Goal: Task Accomplishment & Management: Manage account settings

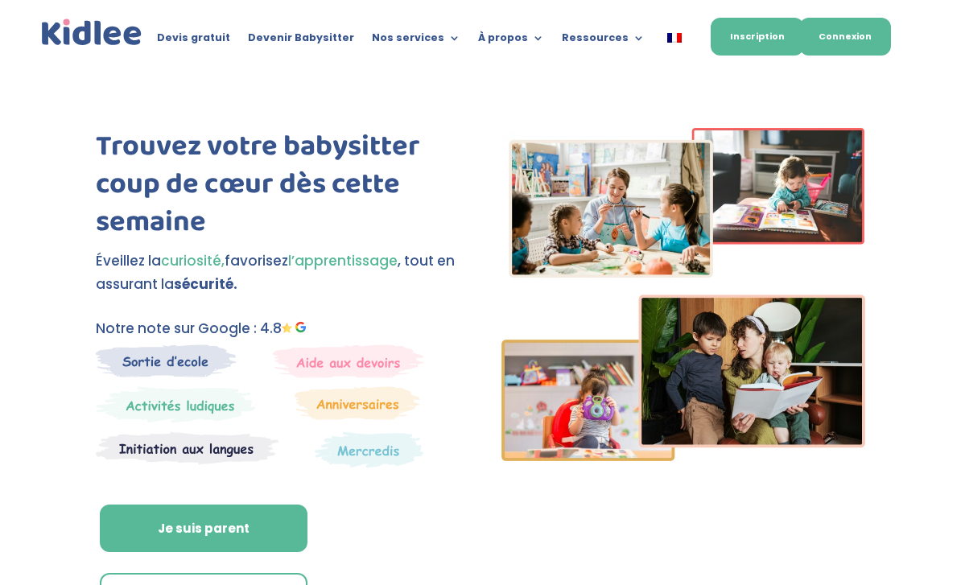
click at [840, 50] on link "Connexion" at bounding box center [846, 37] width 92 height 38
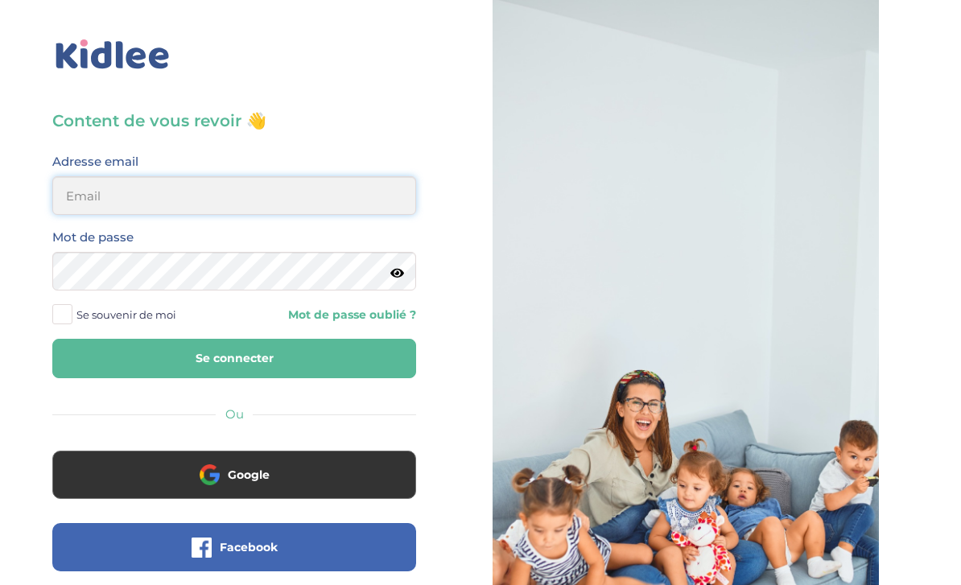
type input "kaps.lbv@gmail.com"
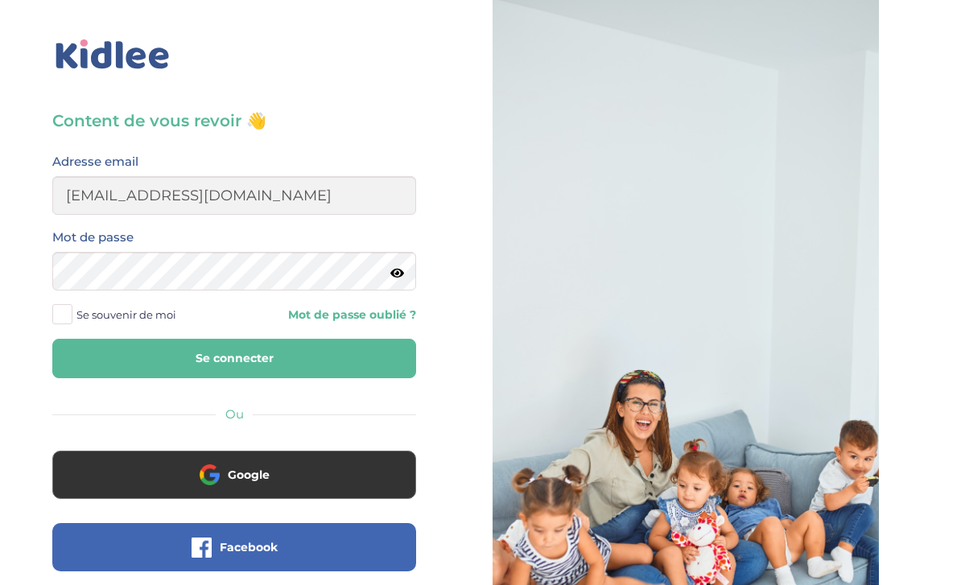
click at [234, 358] on button "Se connecter" at bounding box center [234, 358] width 364 height 39
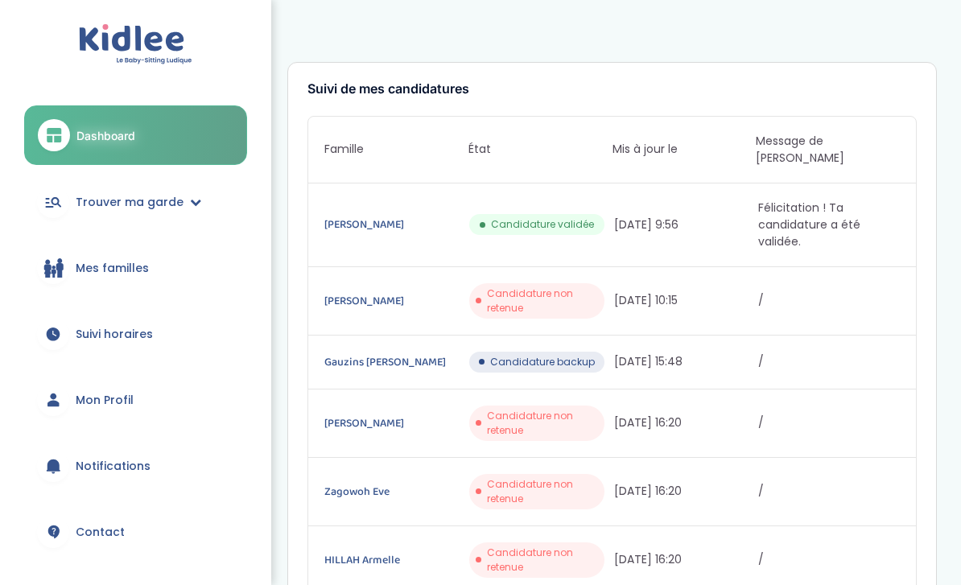
click at [535, 355] on span "Candidature backup" at bounding box center [542, 362] width 105 height 14
click at [673, 353] on span "06/09/2025 15:48" at bounding box center [685, 361] width 142 height 17
click at [361, 360] on link "Gauzins Jérôme" at bounding box center [396, 362] width 142 height 18
click at [359, 216] on link "Moullet Anais" at bounding box center [396, 225] width 142 height 18
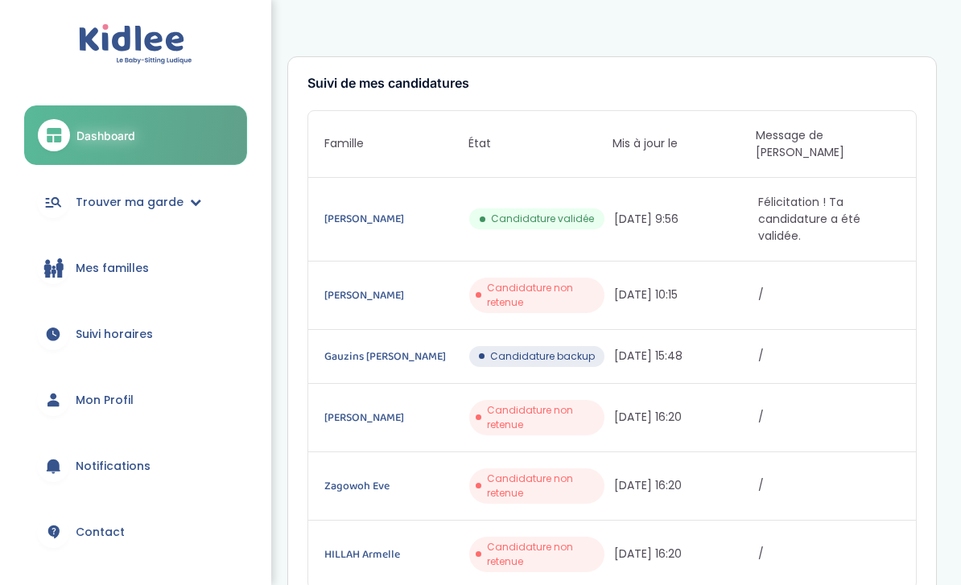
click at [128, 329] on span "Suivi horaires" at bounding box center [114, 334] width 77 height 17
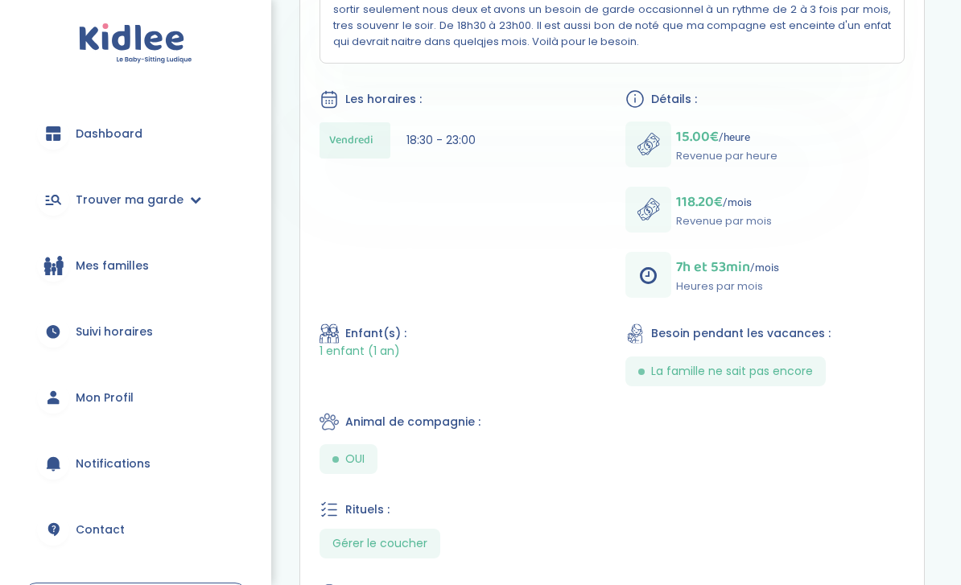
scroll to position [390, 0]
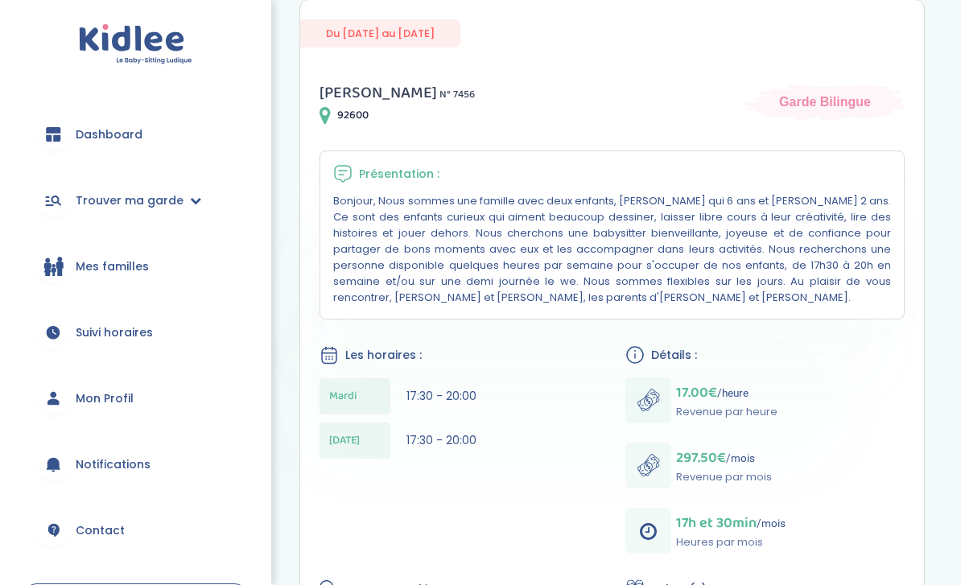
scroll to position [270, 0]
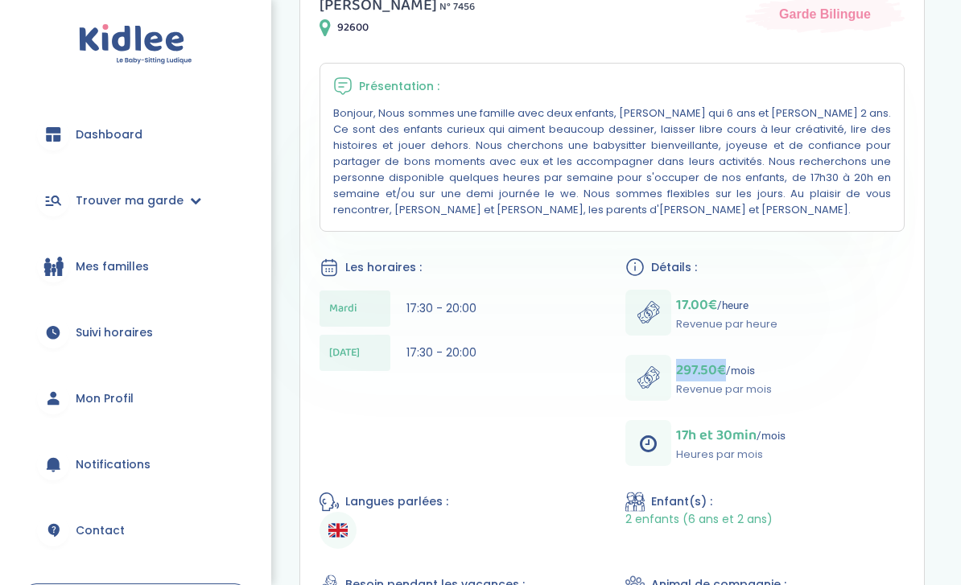
drag, startPoint x: 677, startPoint y: 377, endPoint x: 726, endPoint y: 376, distance: 48.3
click at [726, 377] on p "297.50€ /mois" at bounding box center [724, 370] width 96 height 23
click at [553, 378] on div "Mardi 17:30 - 20:00 Jeudi 17:30 - 20:00" at bounding box center [459, 335] width 279 height 89
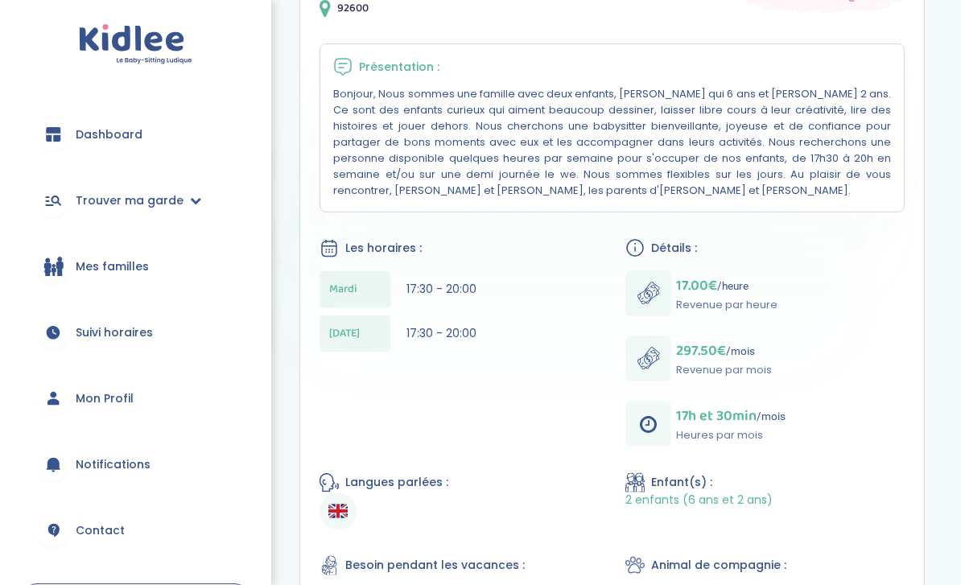
scroll to position [288, 0]
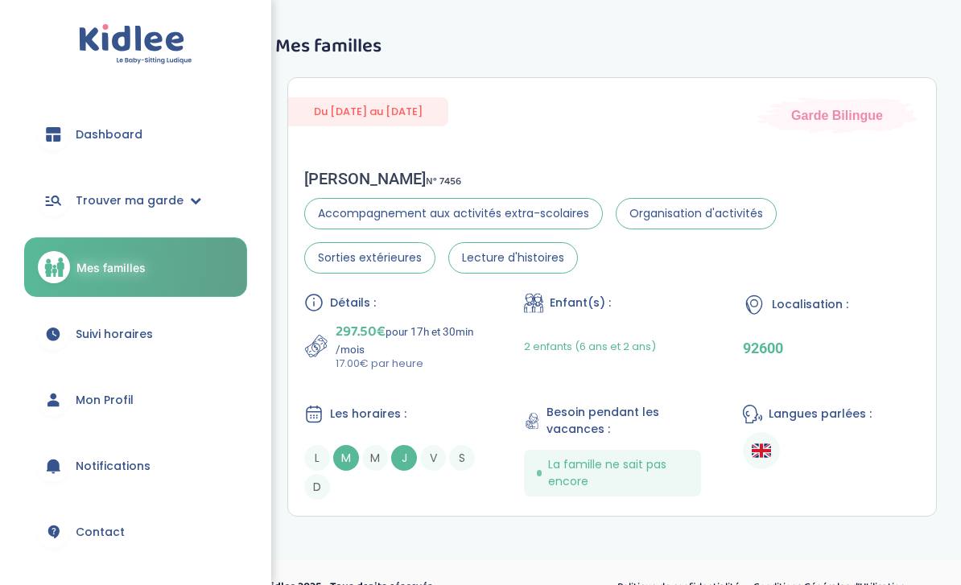
click at [105, 406] on span "Mon Profil" at bounding box center [105, 400] width 58 height 17
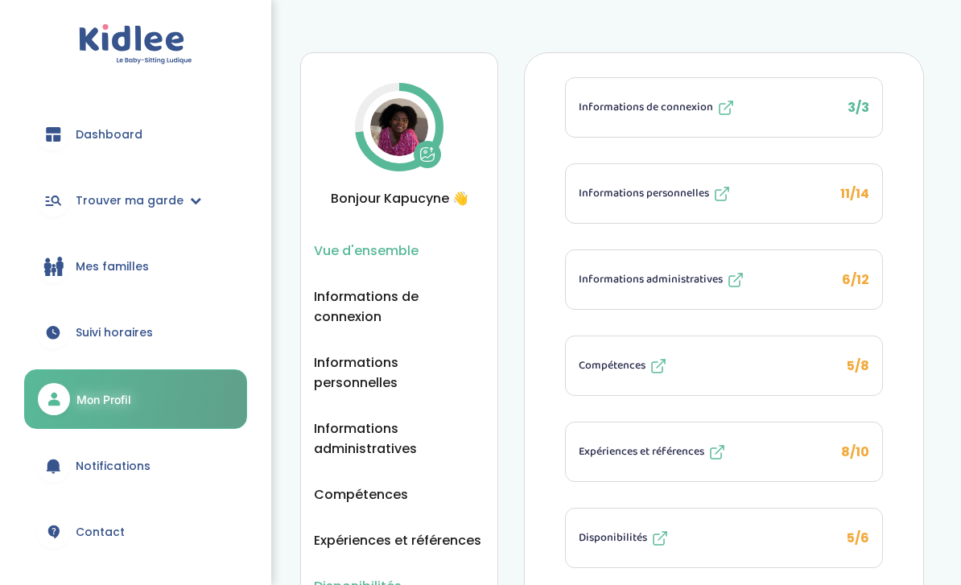
scroll to position [91, 0]
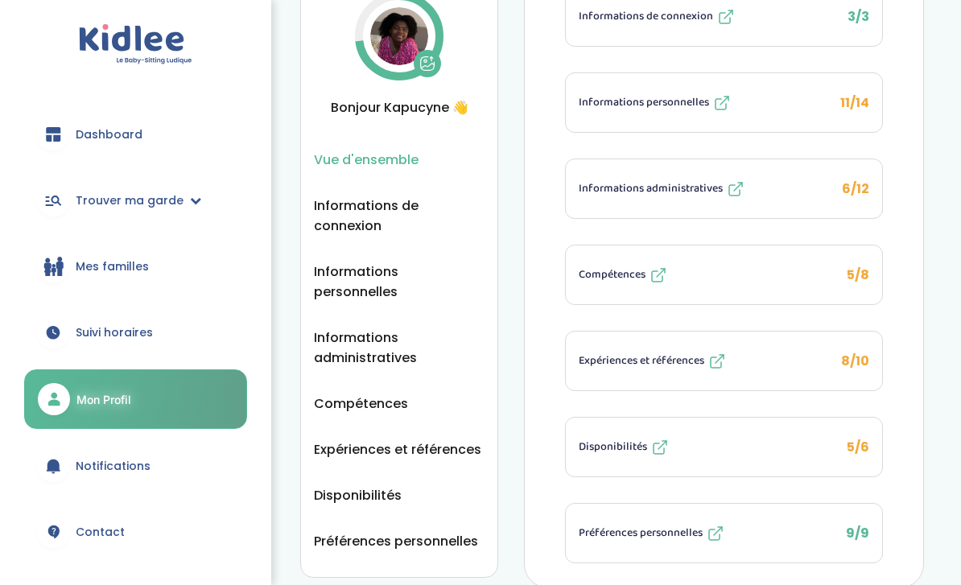
click at [376, 353] on ul "Vue d'ensemble Informations de connexion Informations personnelles Informations…" at bounding box center [399, 351] width 171 height 402
click at [374, 339] on span "Informations administratives" at bounding box center [399, 348] width 171 height 40
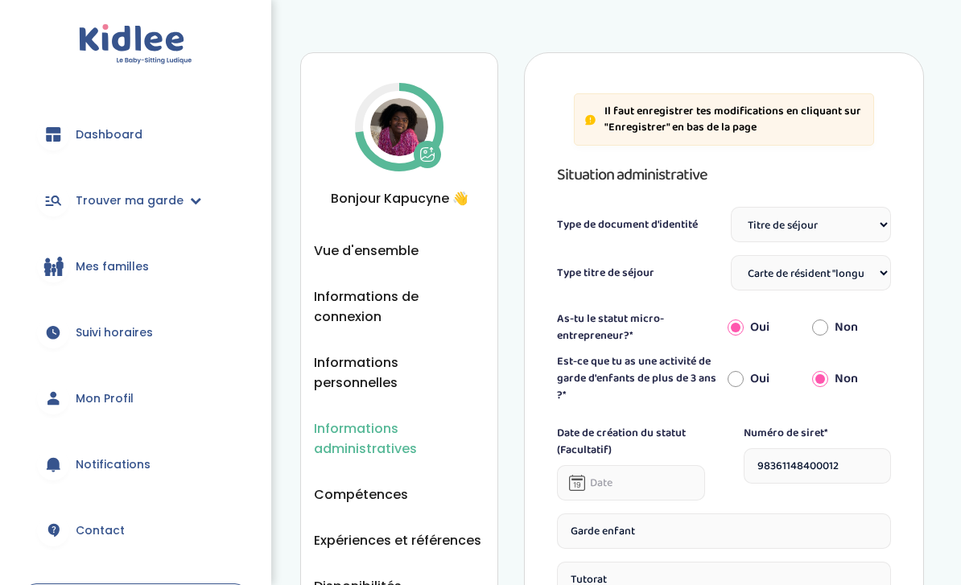
select select "Titre de séjour"
select select "Carte de résident "longue durée - UE""
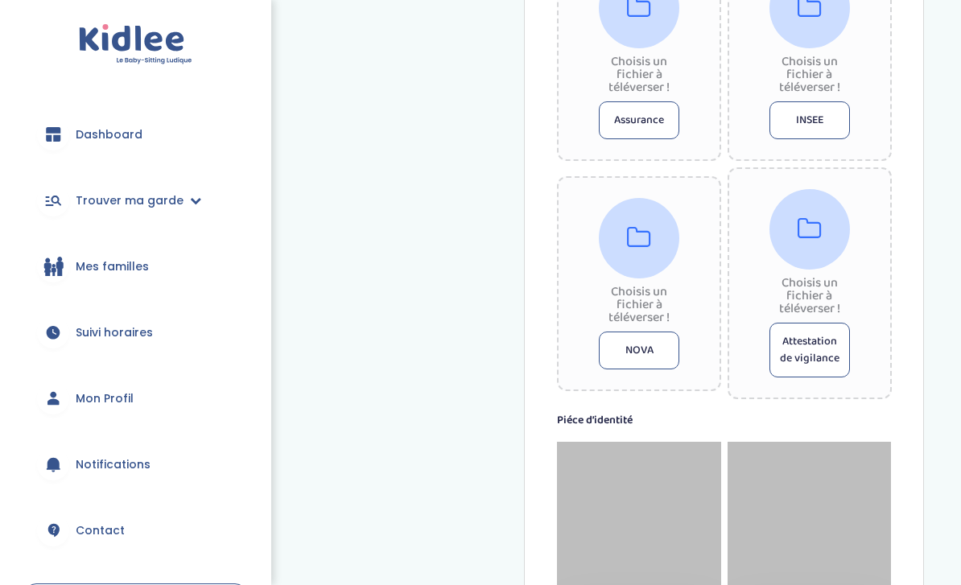
scroll to position [783, 0]
